Goal: Find specific page/section: Find specific page/section

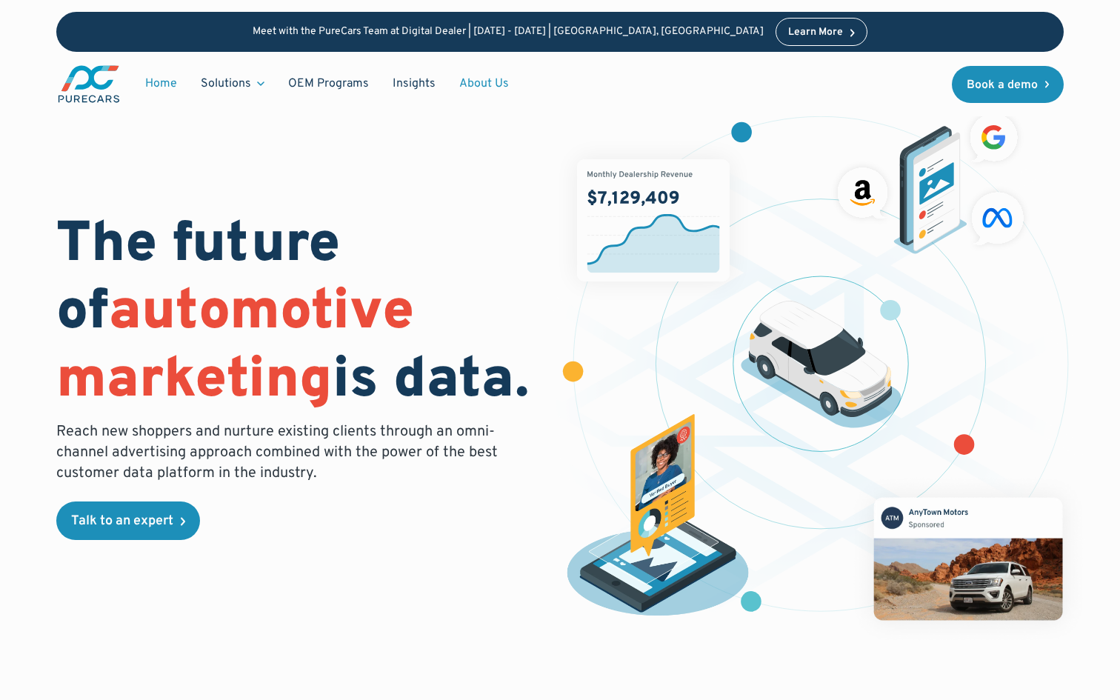
click at [472, 84] on link "About Us" at bounding box center [484, 84] width 73 height 28
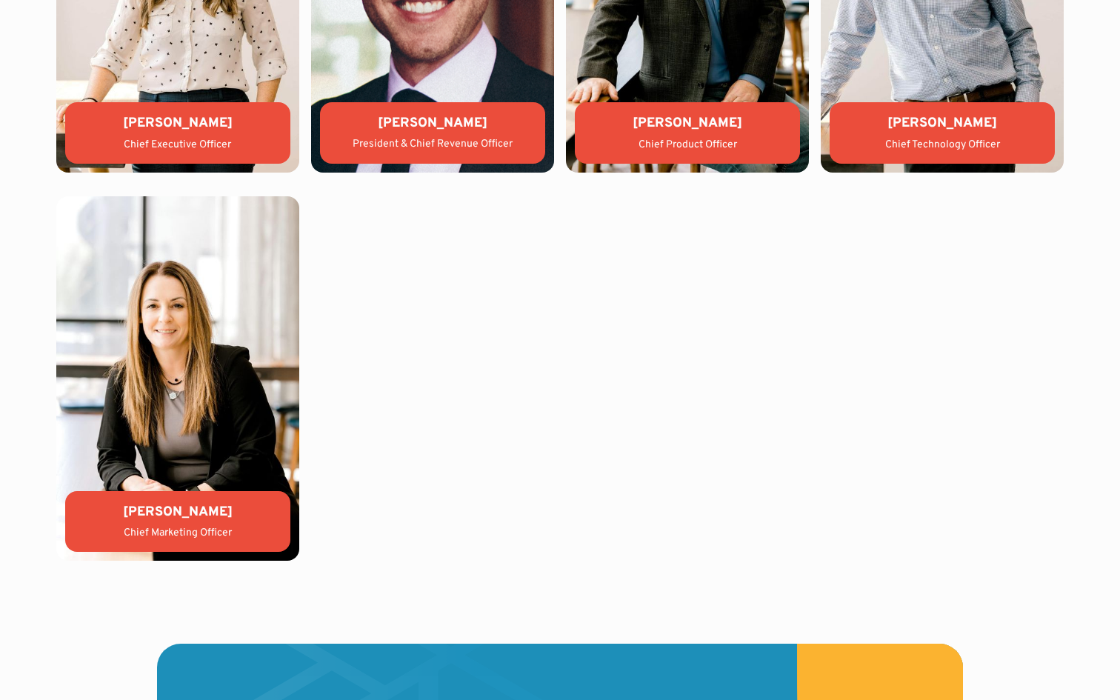
scroll to position [4220, 0]
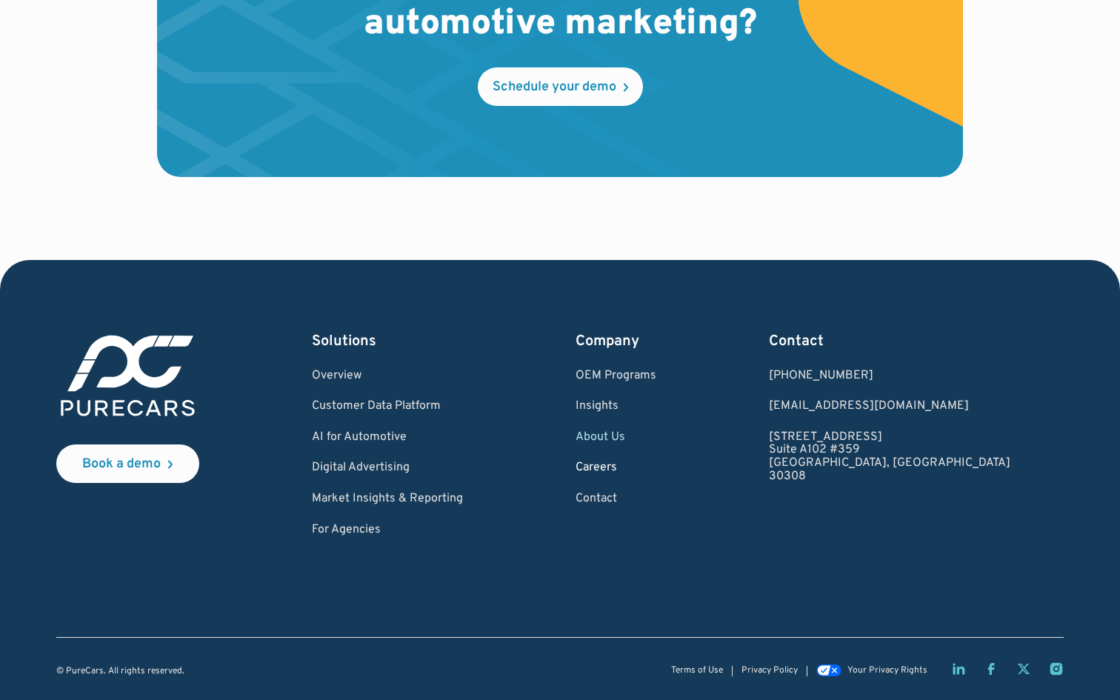
click at [657, 468] on link "Careers" at bounding box center [616, 468] width 81 height 13
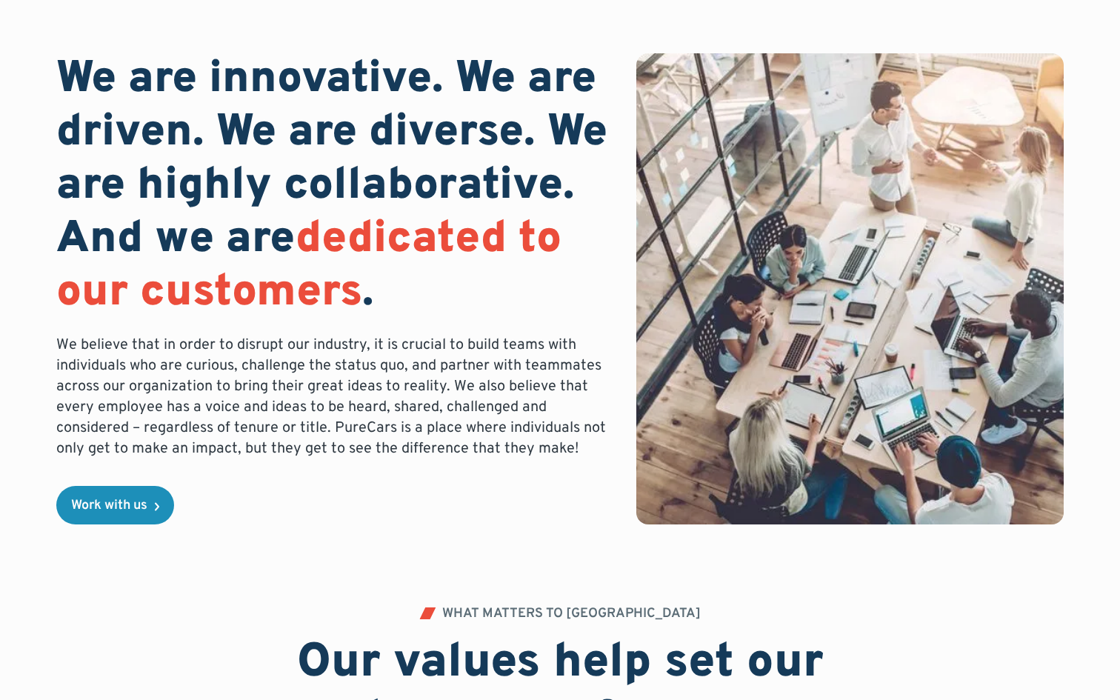
scroll to position [1731, 0]
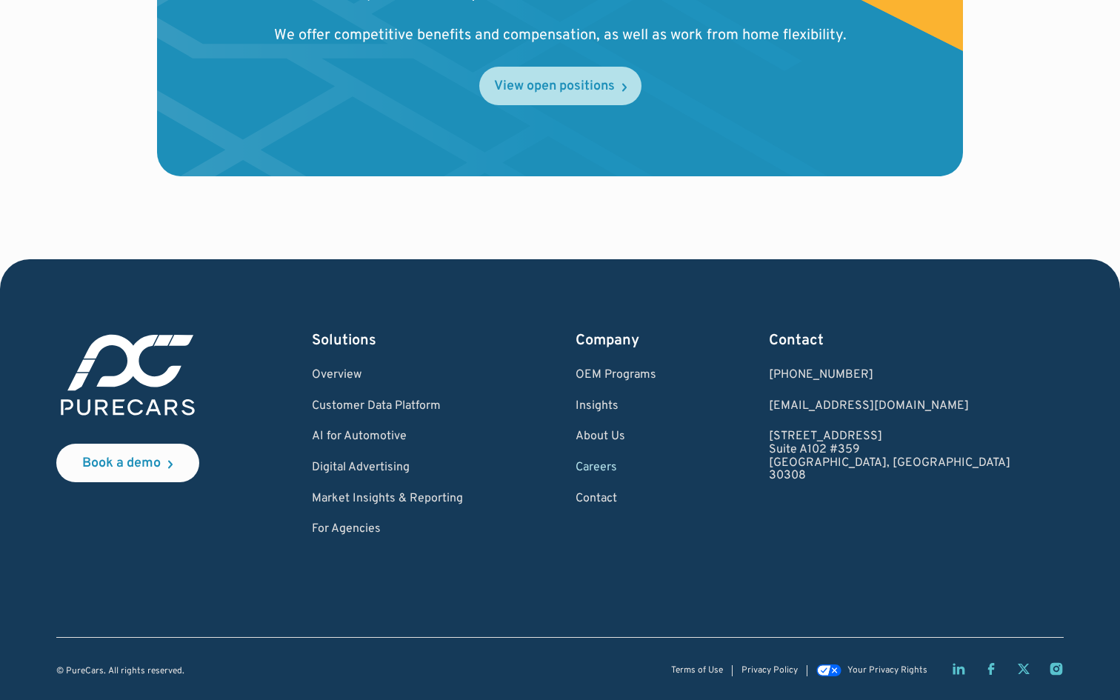
click at [578, 70] on link "View open positions" at bounding box center [560, 86] width 162 height 39
